Goal: Task Accomplishment & Management: Use online tool/utility

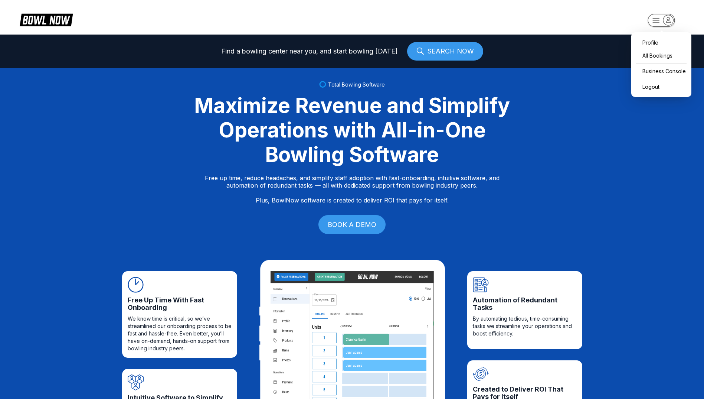
click at [673, 22] on icon "button" at bounding box center [669, 20] width 10 height 10
click at [671, 70] on div "Business Console" at bounding box center [661, 71] width 53 height 13
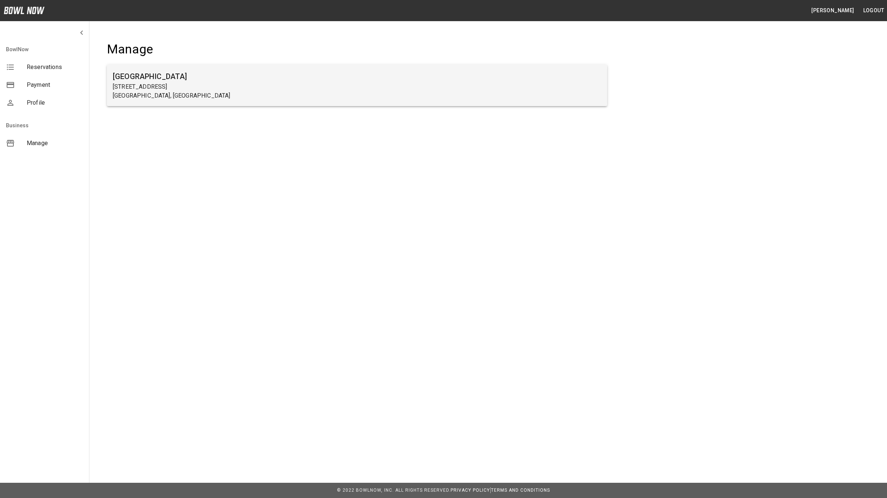
click at [150, 87] on p "[STREET_ADDRESS]" at bounding box center [357, 86] width 489 height 9
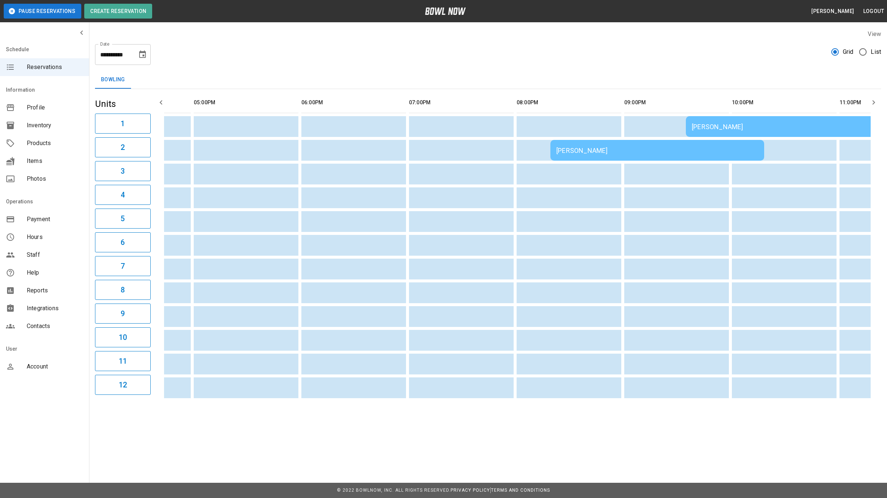
scroll to position [0, 631]
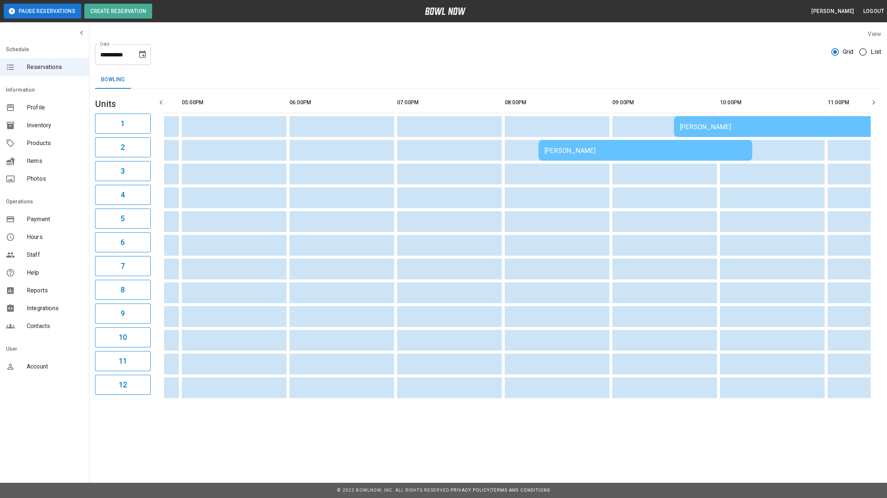
click at [691, 129] on div "[PERSON_NAME]" at bounding box center [781, 127] width 202 height 8
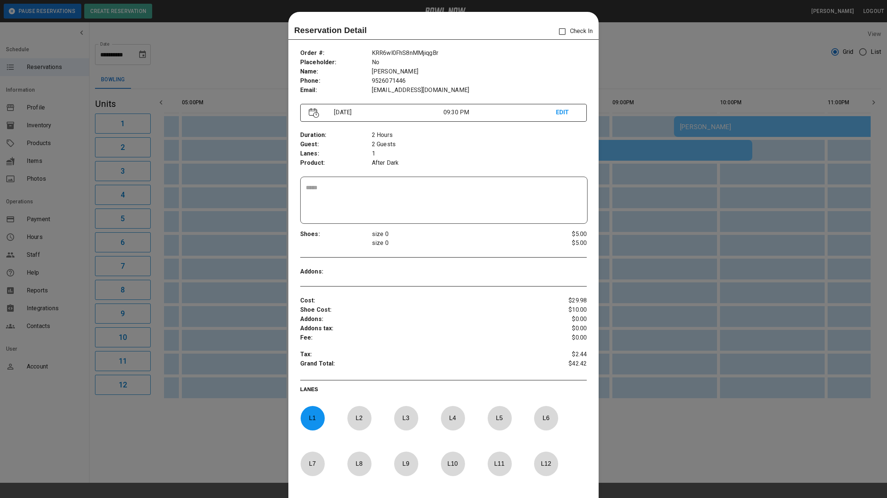
scroll to position [12, 0]
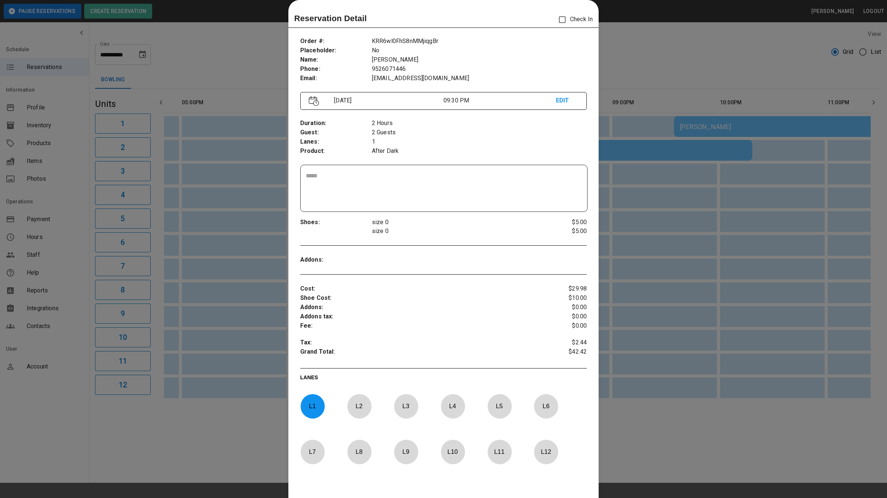
click at [605, 36] on div at bounding box center [443, 249] width 887 height 498
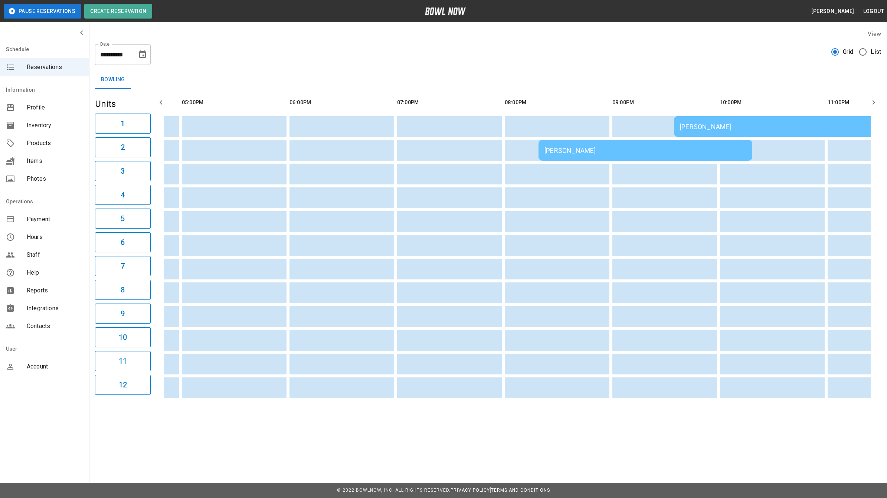
click at [606, 145] on td "[PERSON_NAME]" at bounding box center [646, 150] width 214 height 21
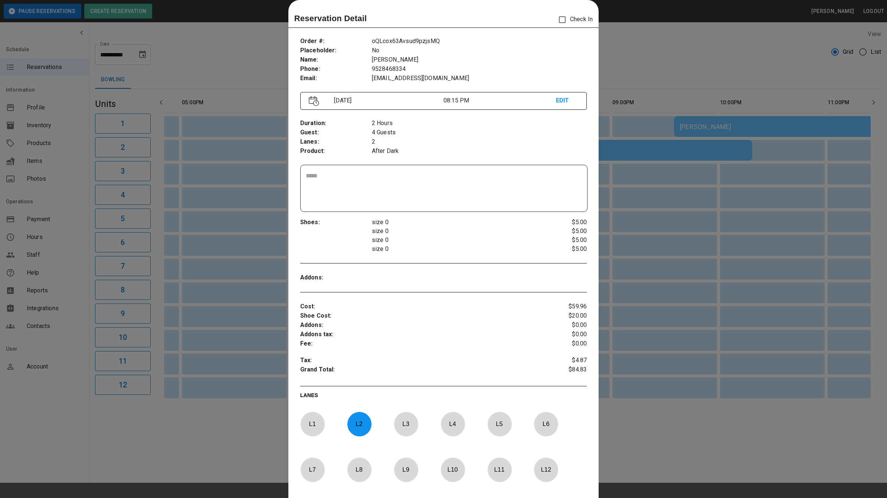
click at [633, 64] on div at bounding box center [443, 249] width 887 height 498
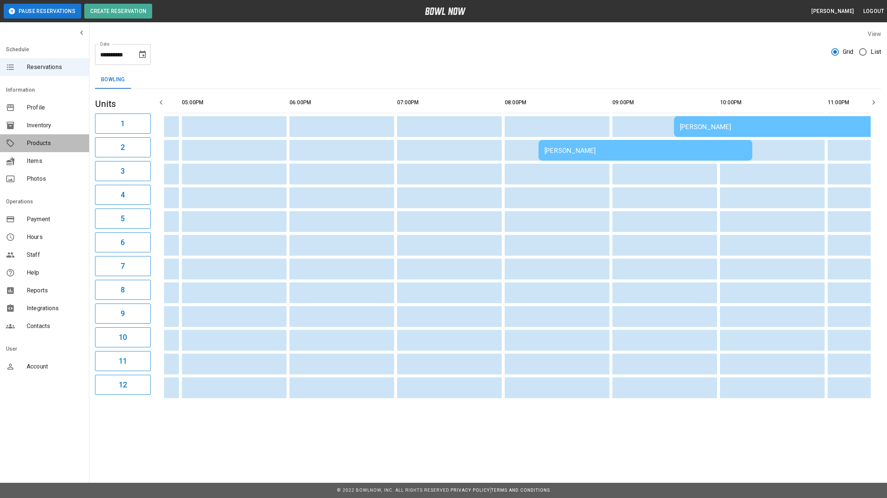
click at [40, 146] on span "Products" at bounding box center [55, 143] width 56 height 9
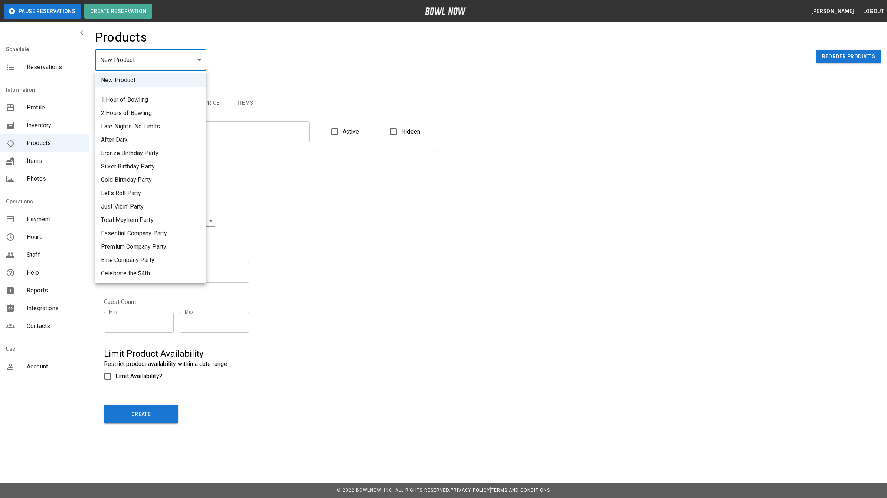
click at [157, 154] on li "Bronze Birthday Party" at bounding box center [150, 153] width 111 height 13
type input "*"
type input "**********"
type textarea "**********"
type input "**********"
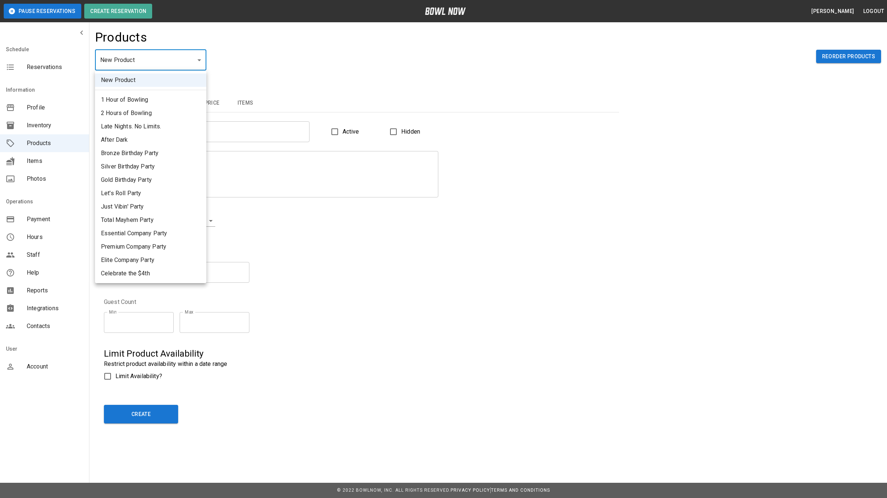
type input "*"
type input "**"
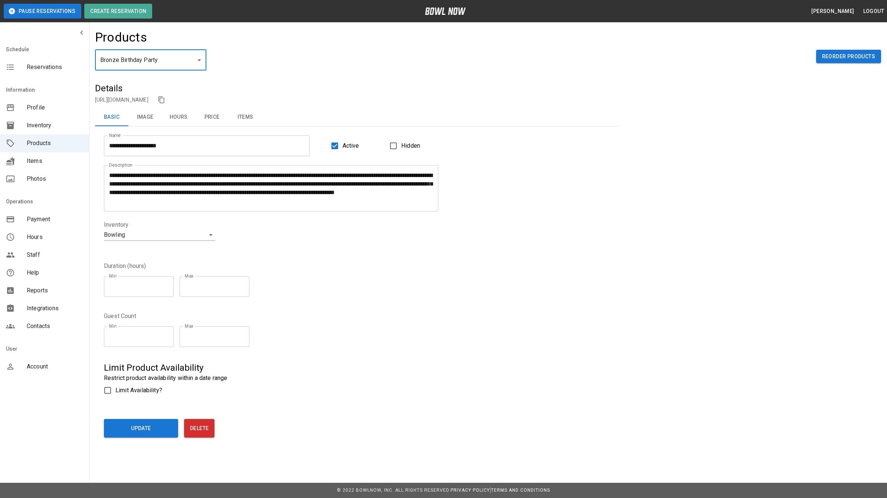
click at [214, 117] on button "Price" at bounding box center [211, 117] width 33 height 18
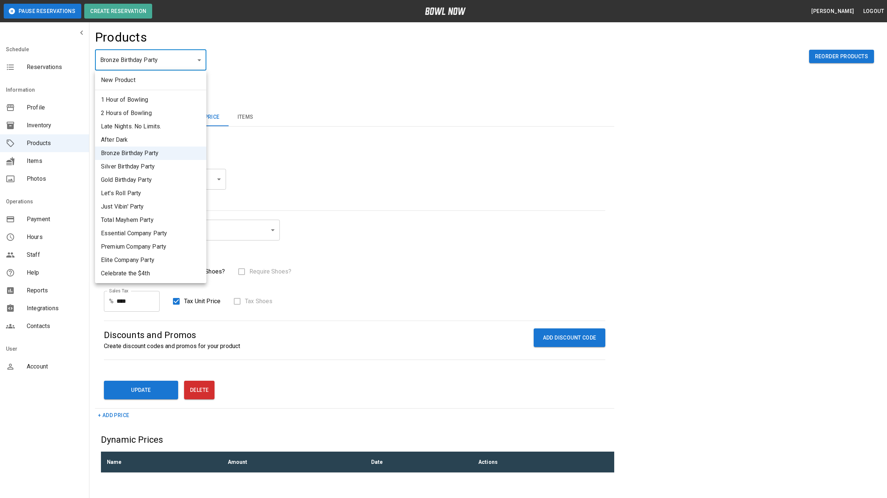
click at [140, 165] on li "Silver Birthday Party" at bounding box center [150, 166] width 111 height 13
type input "*"
type input "*****"
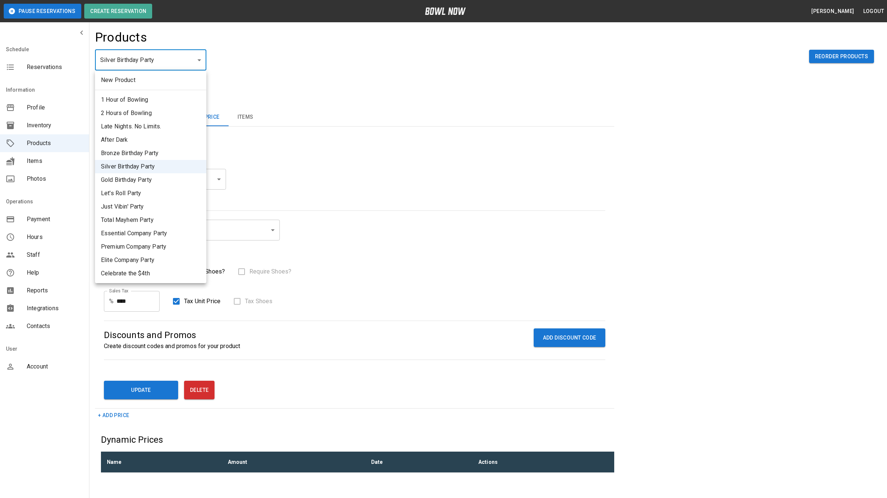
click at [160, 183] on li "Gold Birthday Party" at bounding box center [150, 179] width 111 height 13
type input "*"
type input "*****"
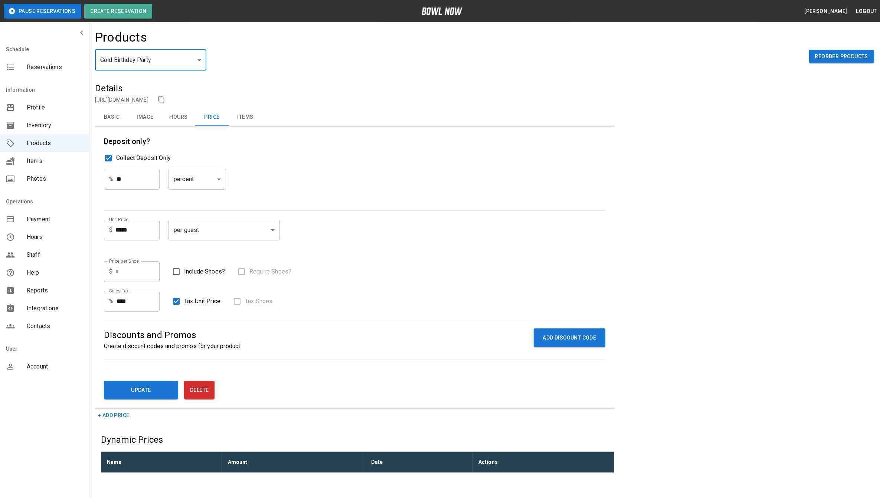
scroll to position [21, 0]
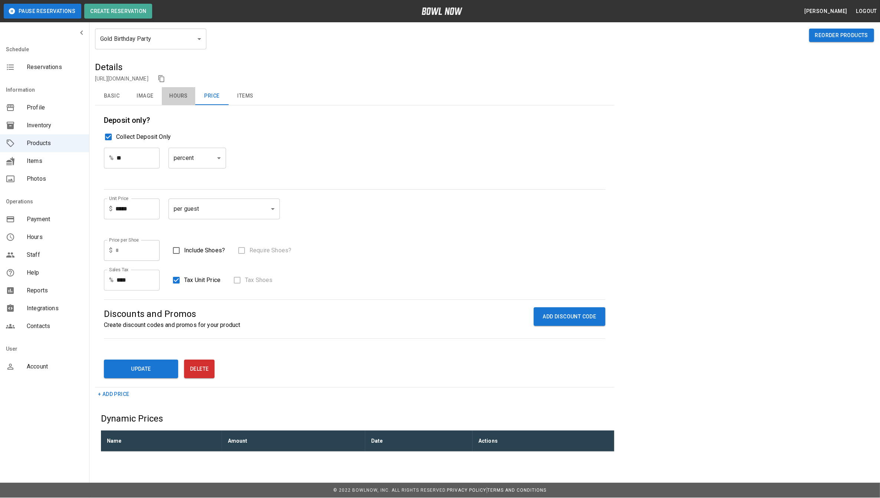
click at [185, 101] on button "Hours" at bounding box center [178, 96] width 33 height 18
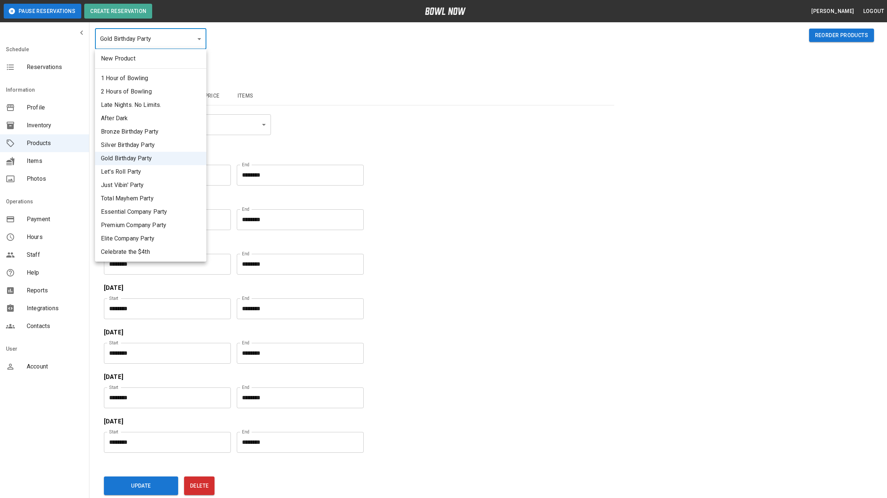
click at [150, 140] on li "Silver Birthday Party" at bounding box center [150, 145] width 111 height 13
click at [158, 128] on li "Bronze Birthday Party" at bounding box center [150, 131] width 111 height 13
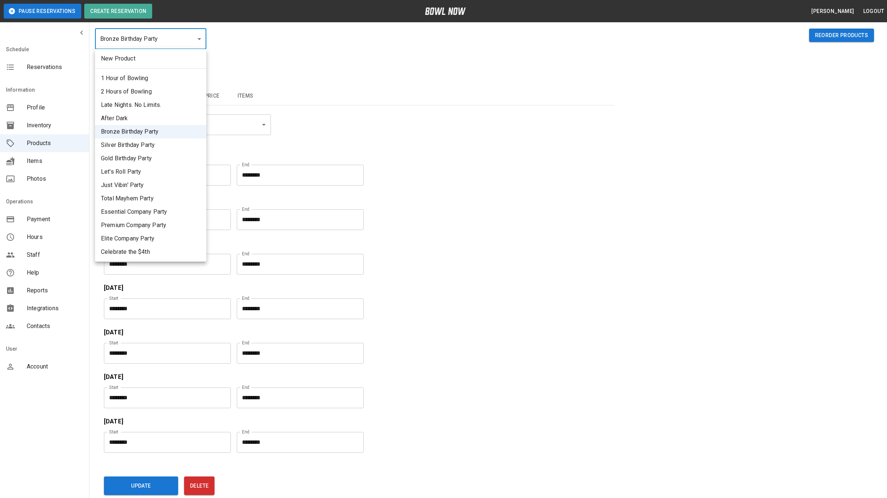
click at [178, 155] on li "Gold Birthday Party" at bounding box center [150, 158] width 111 height 13
type input "*"
type input "*****"
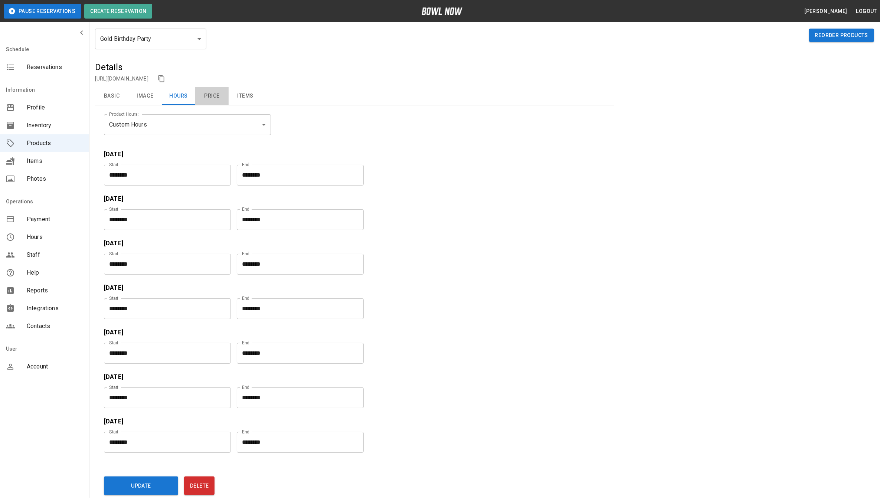
click at [210, 97] on button "Price" at bounding box center [211, 96] width 33 height 18
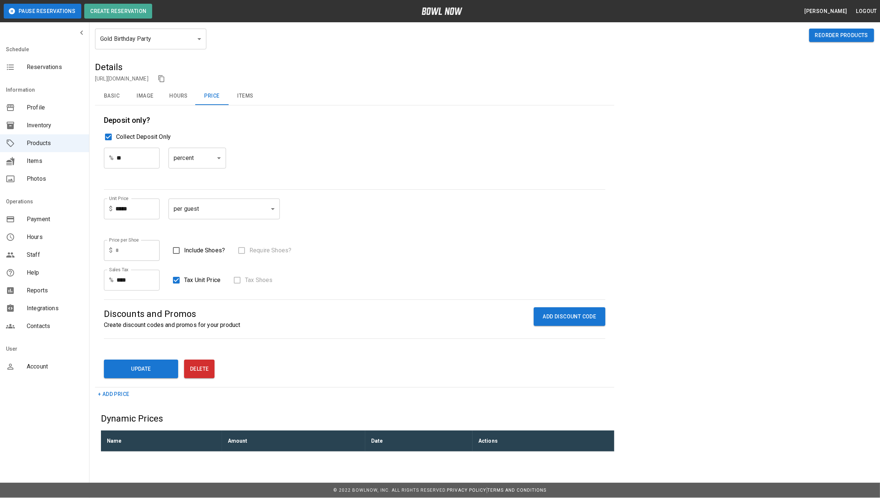
click at [248, 100] on button "Items" at bounding box center [245, 96] width 33 height 18
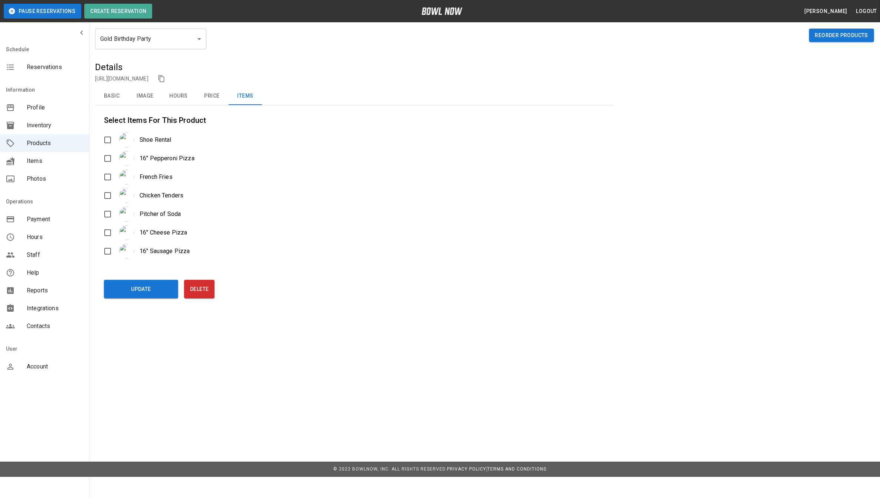
scroll to position [0, 0]
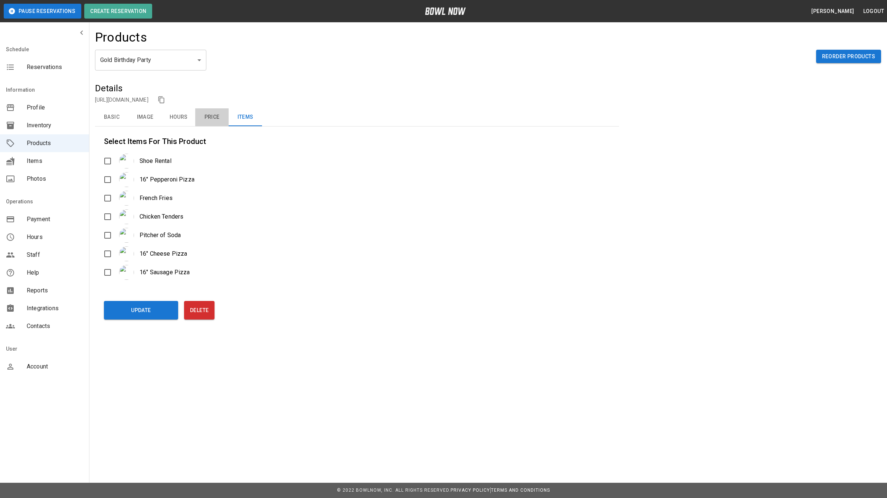
click at [212, 117] on button "Price" at bounding box center [211, 117] width 33 height 18
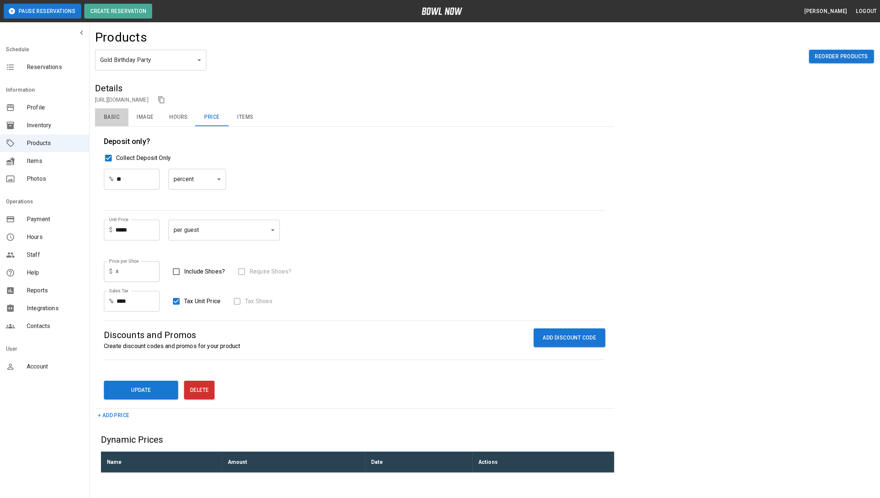
click at [118, 118] on button "Basic" at bounding box center [111, 117] width 33 height 18
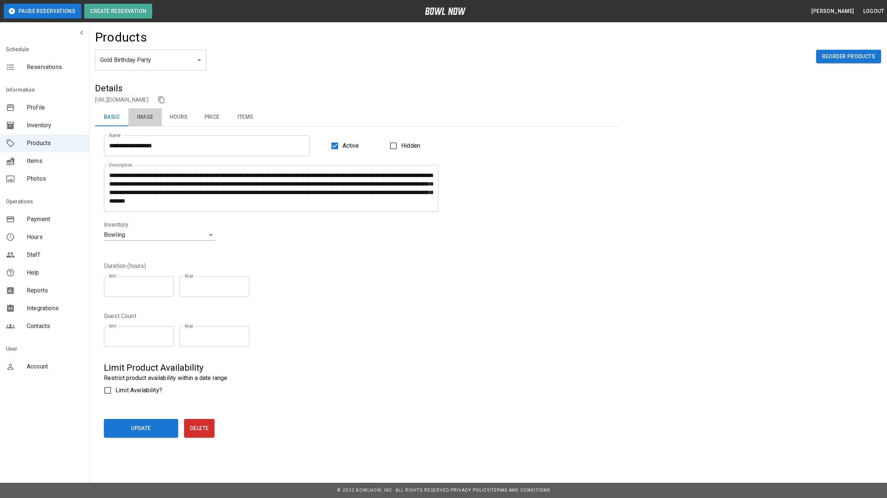
click at [147, 118] on button "Image" at bounding box center [144, 117] width 33 height 18
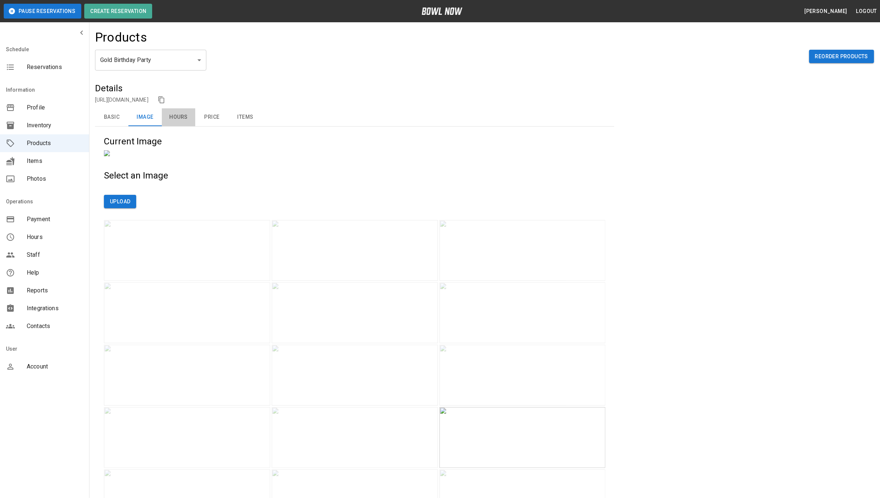
click at [186, 117] on button "Hours" at bounding box center [178, 117] width 33 height 18
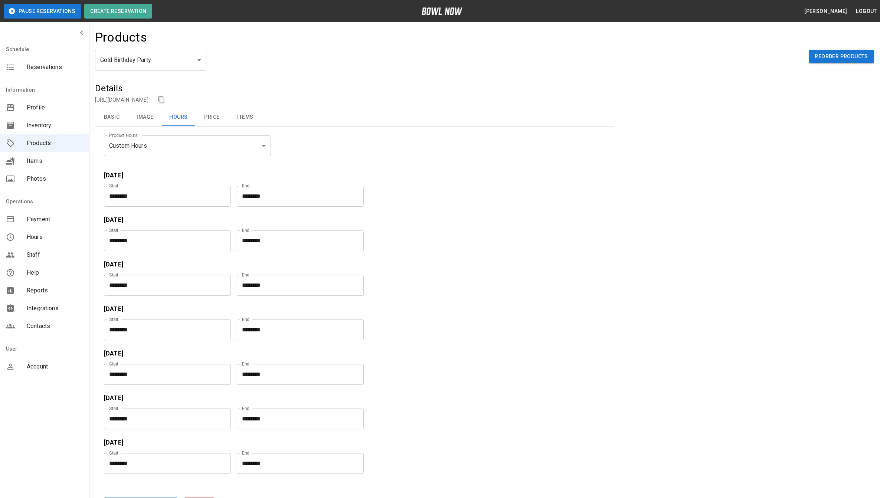
click at [211, 114] on button "Price" at bounding box center [211, 117] width 33 height 18
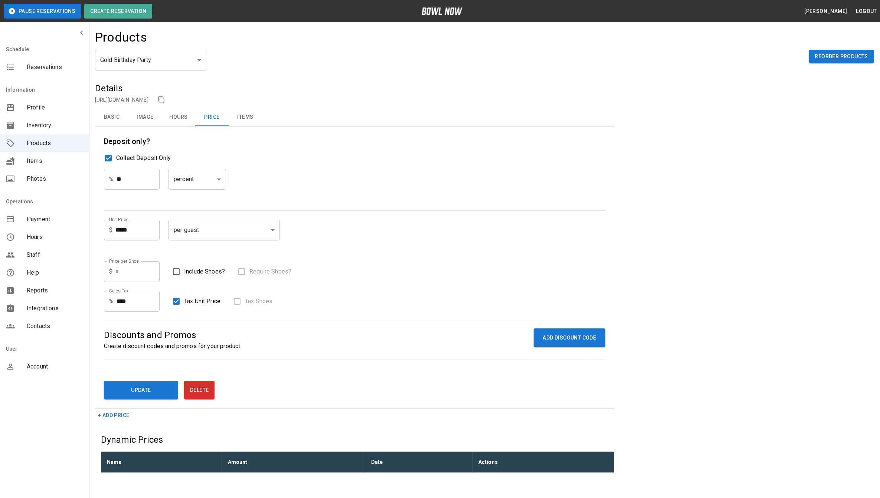
click at [245, 118] on button "Items" at bounding box center [245, 117] width 33 height 18
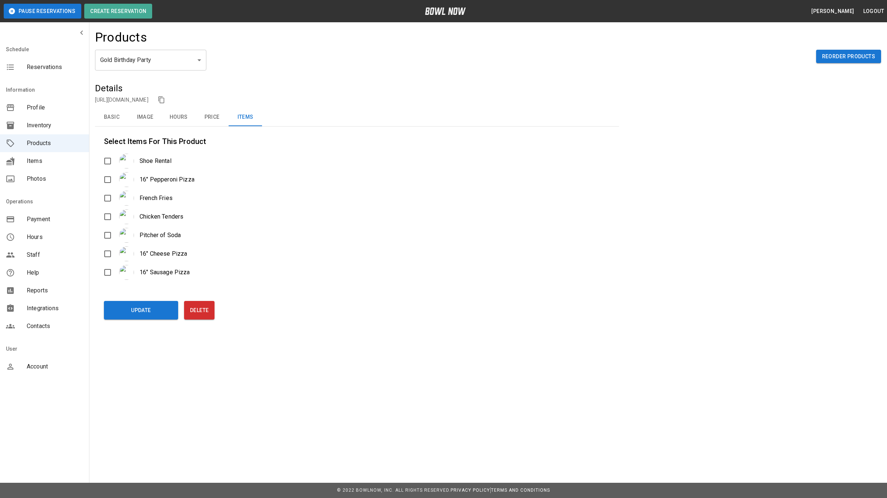
click at [114, 116] on button "Basic" at bounding box center [111, 117] width 33 height 18
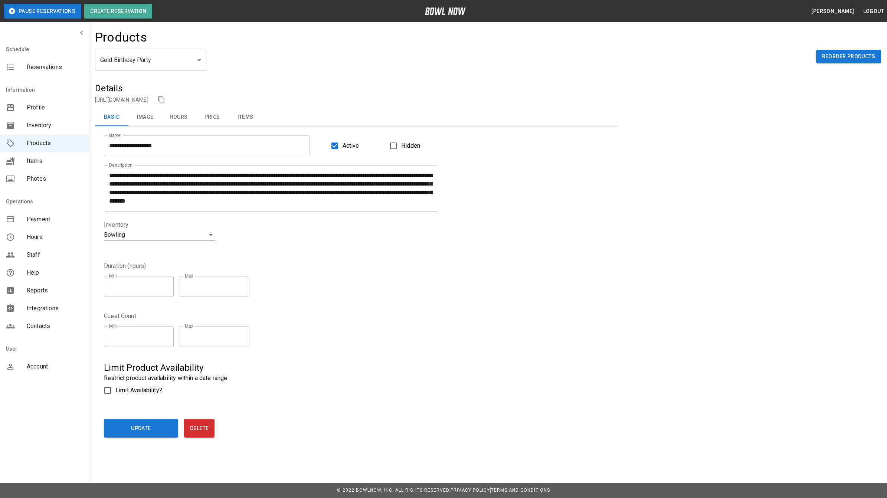
drag, startPoint x: 324, startPoint y: 207, endPoint x: 107, endPoint y: 177, distance: 219.6
click at [107, 177] on div "**********" at bounding box center [271, 188] width 335 height 46
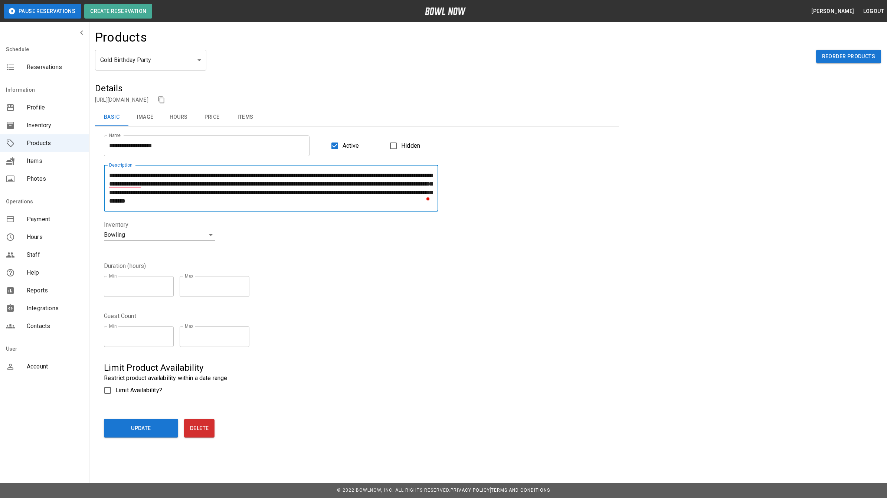
drag, startPoint x: 322, startPoint y: 201, endPoint x: 107, endPoint y: 177, distance: 216.7
click at [107, 177] on div "**********" at bounding box center [271, 188] width 335 height 46
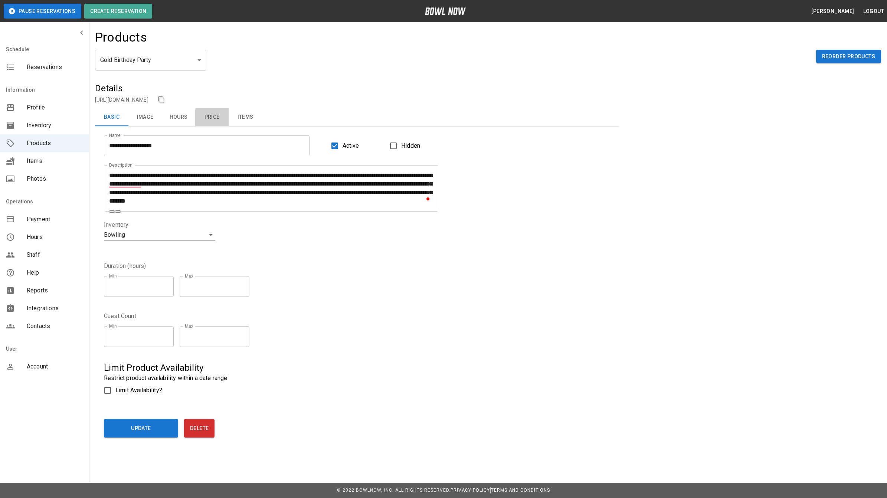
click at [211, 115] on button "Price" at bounding box center [211, 117] width 33 height 18
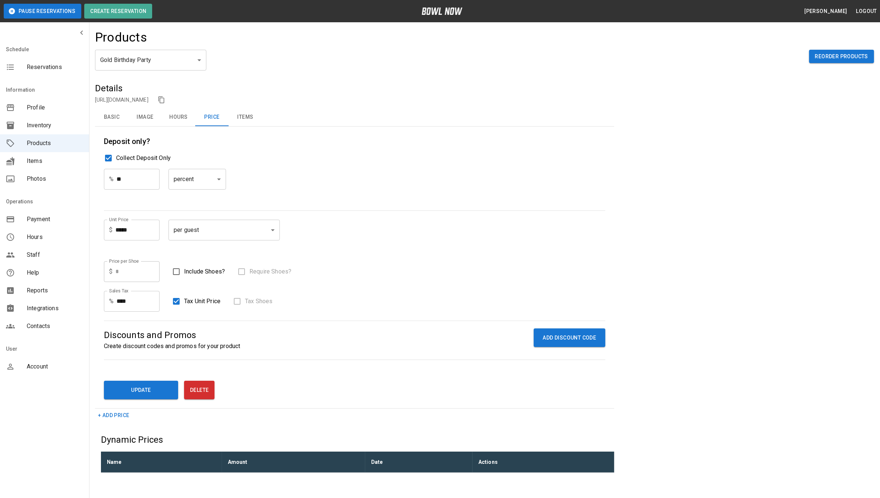
click at [116, 120] on button "Basic" at bounding box center [111, 117] width 33 height 18
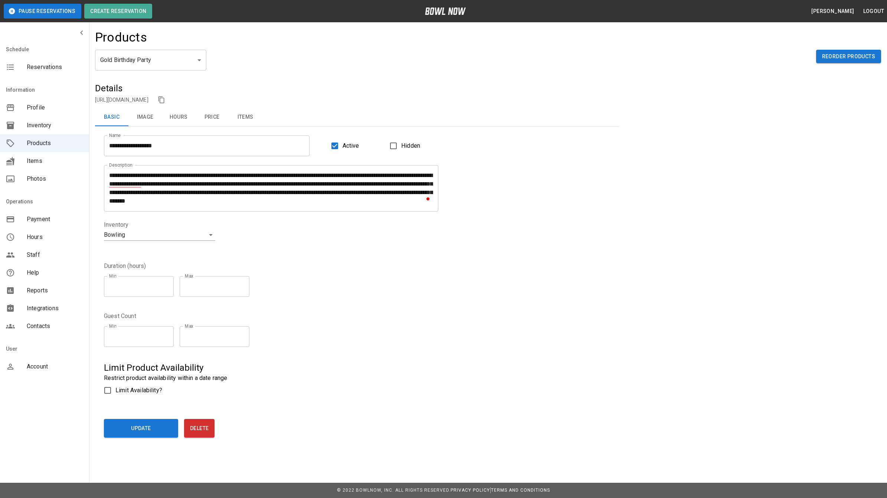
click at [213, 116] on button "Price" at bounding box center [211, 117] width 33 height 18
